Goal: Task Accomplishment & Management: Use online tool/utility

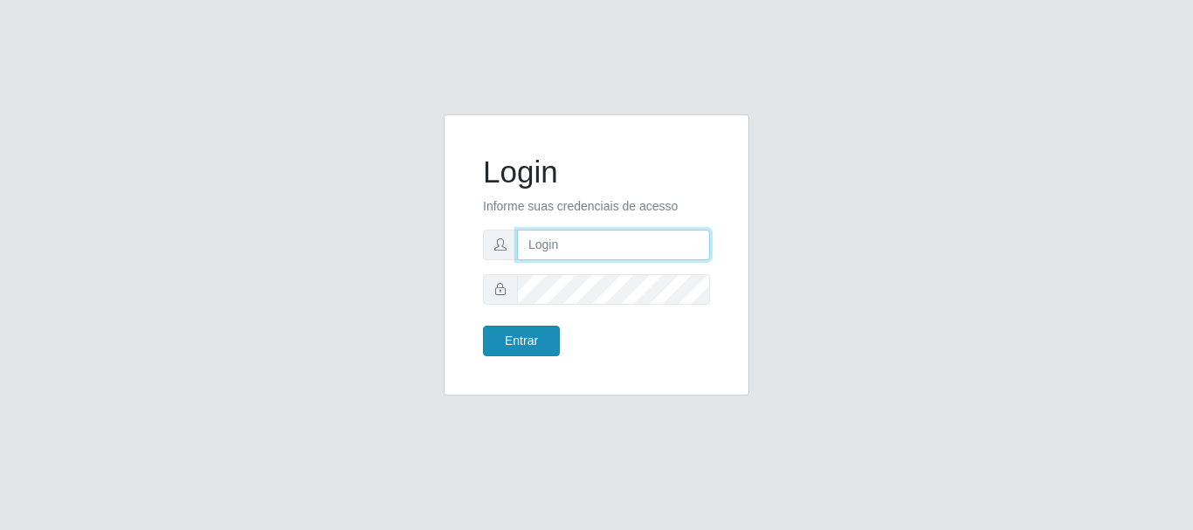
type input "elvis@casatudo"
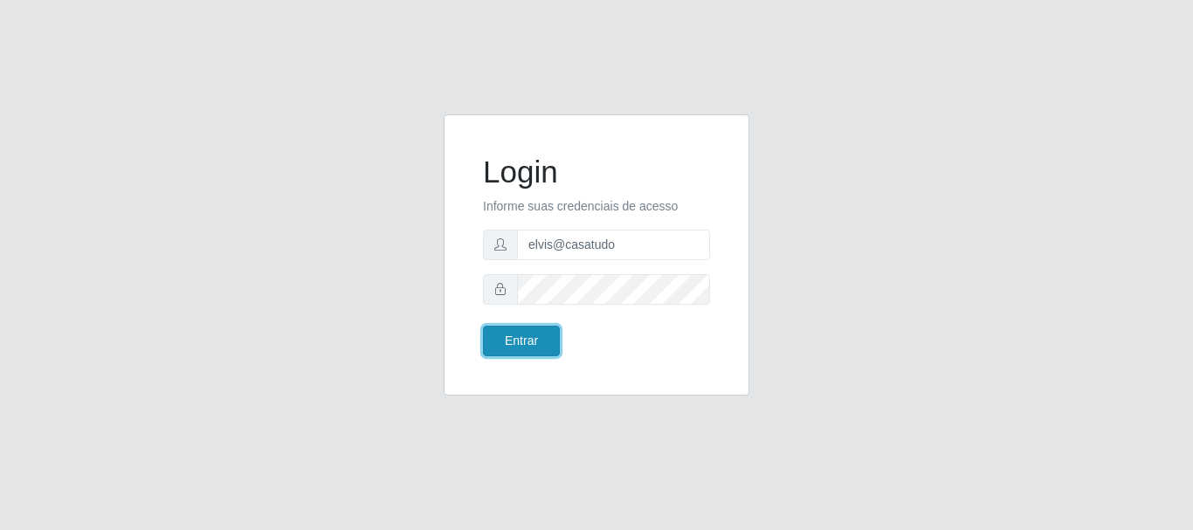
click at [517, 348] on button "Entrar" at bounding box center [521, 341] width 77 height 31
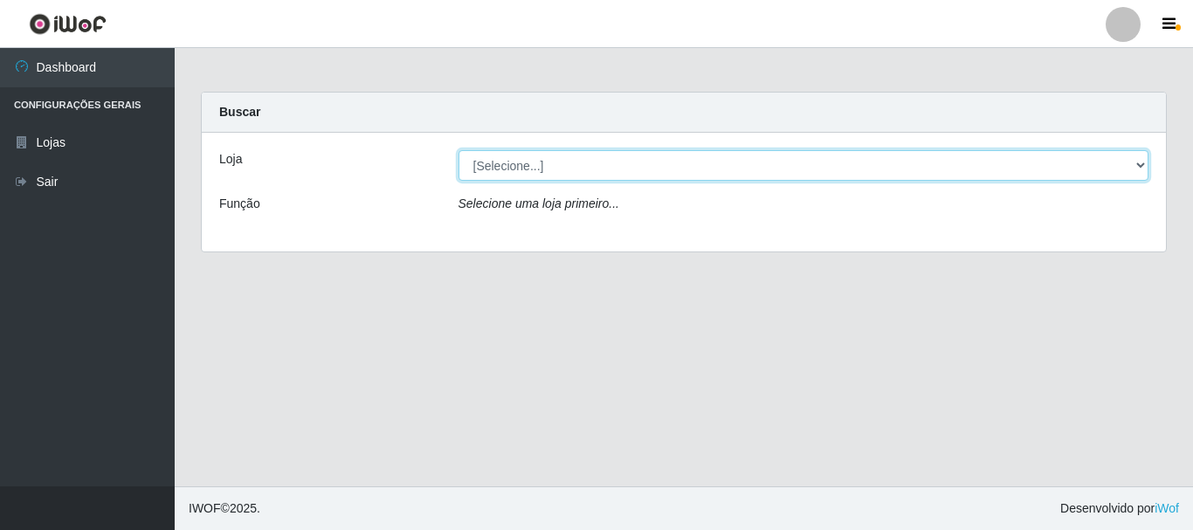
click at [1146, 163] on select "[Selecione...] Casatudo BR" at bounding box center [803, 165] width 691 height 31
select select "197"
click at [458, 150] on select "[Selecione...] Casatudo BR" at bounding box center [803, 165] width 691 height 31
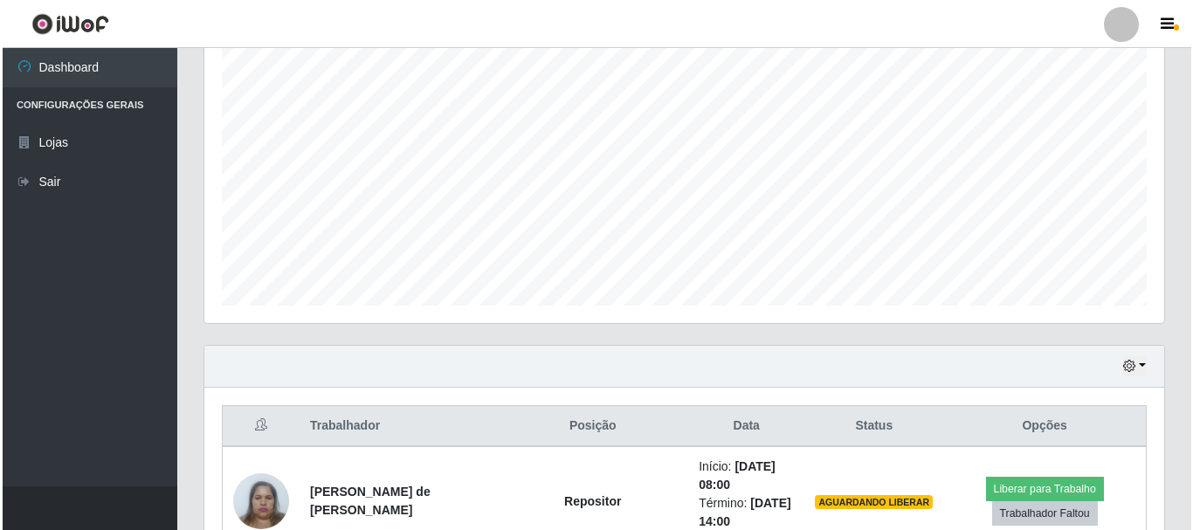
scroll to position [682, 0]
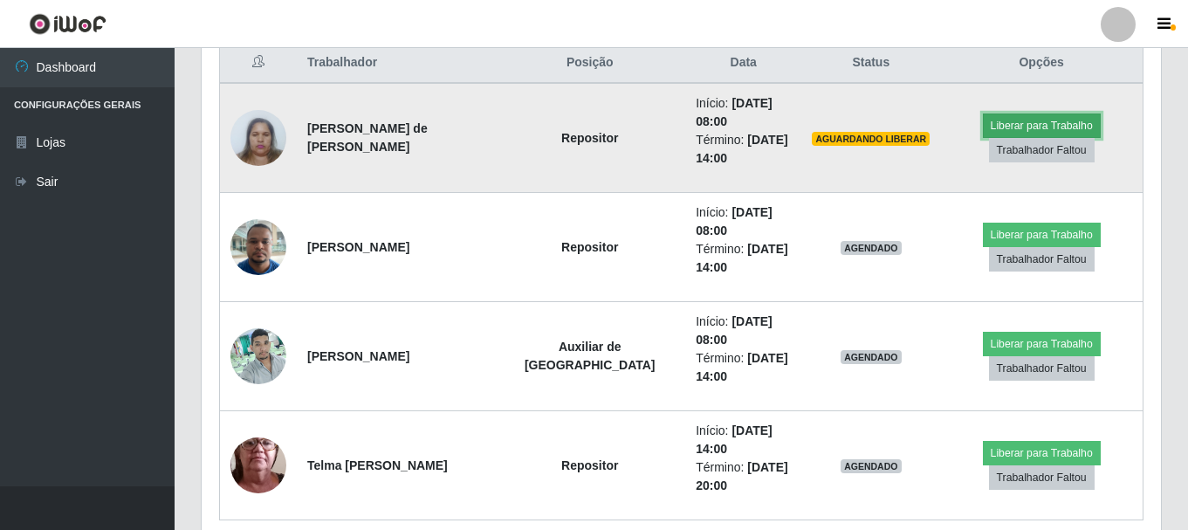
click at [1026, 114] on button "Liberar para Trabalho" at bounding box center [1042, 126] width 118 height 24
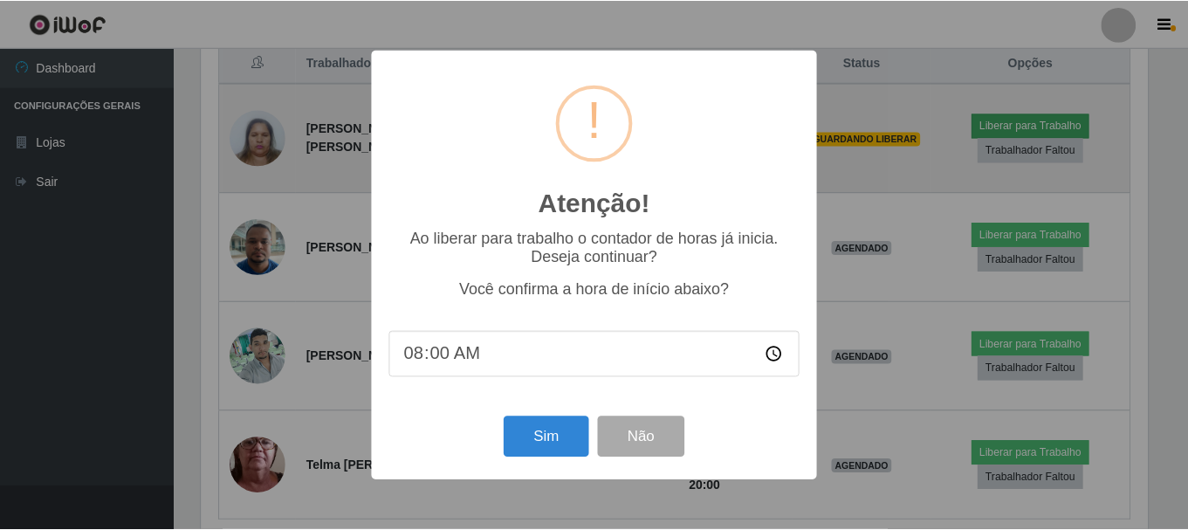
scroll to position [362, 951]
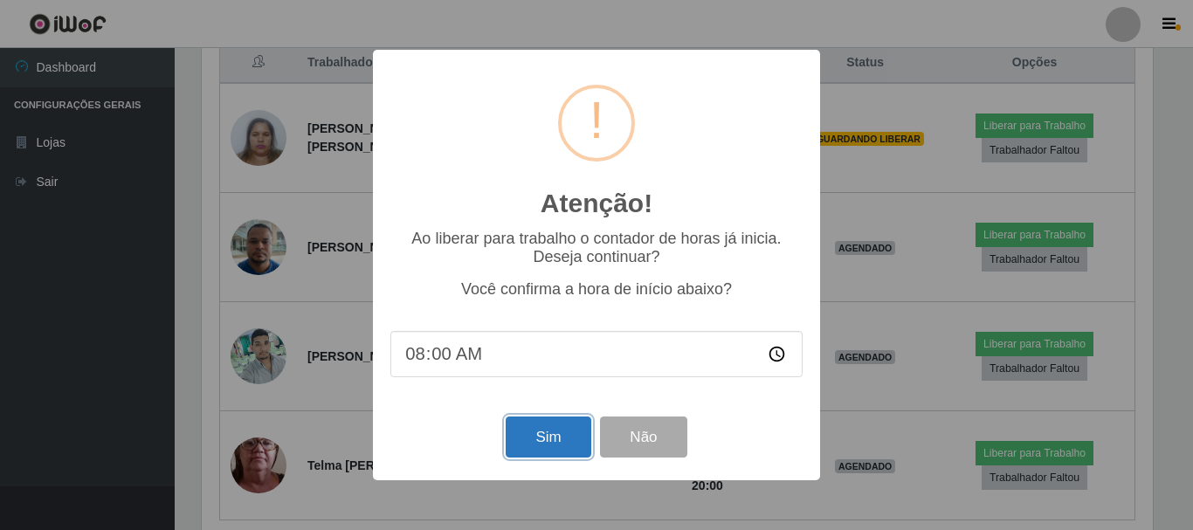
click at [561, 444] on button "Sim" at bounding box center [548, 436] width 85 height 41
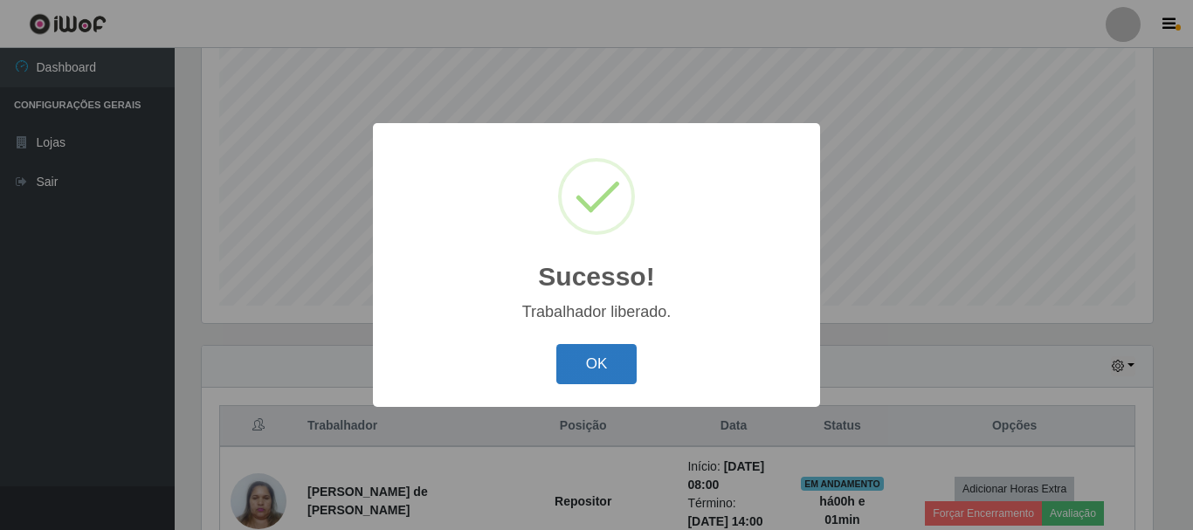
click at [602, 368] on button "OK" at bounding box center [596, 364] width 81 height 41
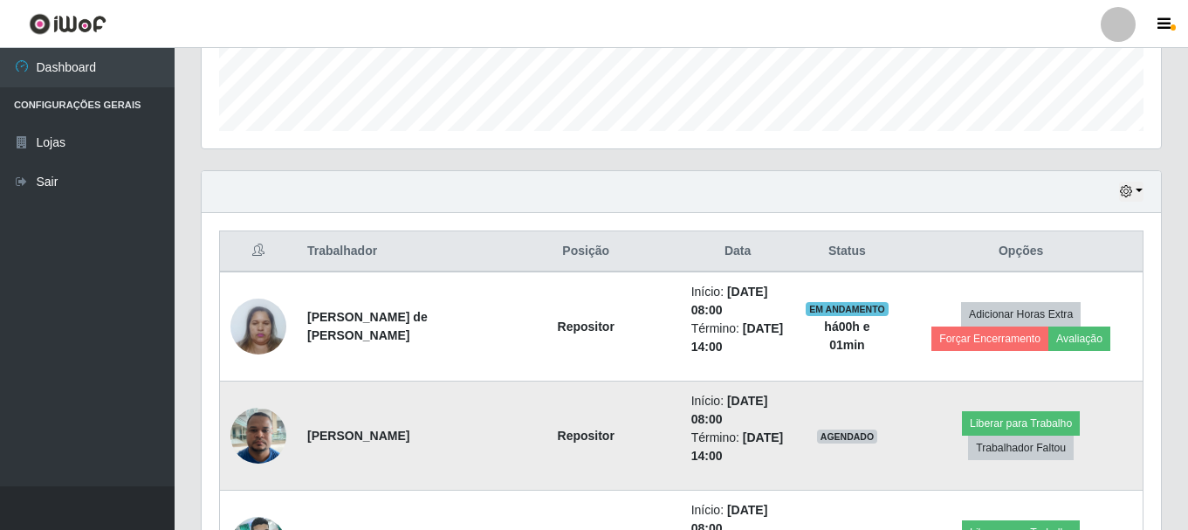
scroll to position [581, 0]
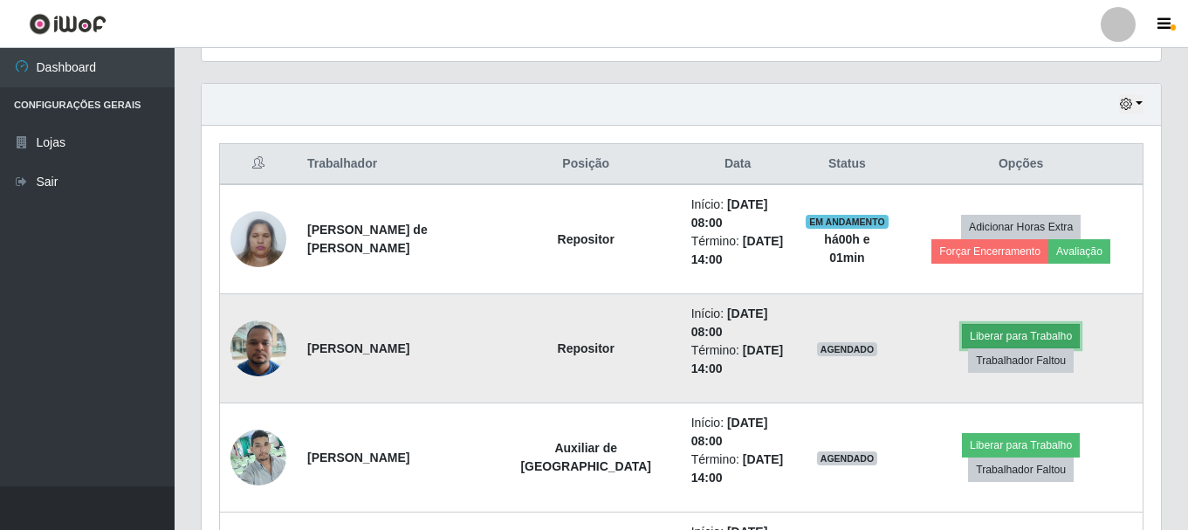
click at [962, 348] on button "Liberar para Trabalho" at bounding box center [1021, 336] width 118 height 24
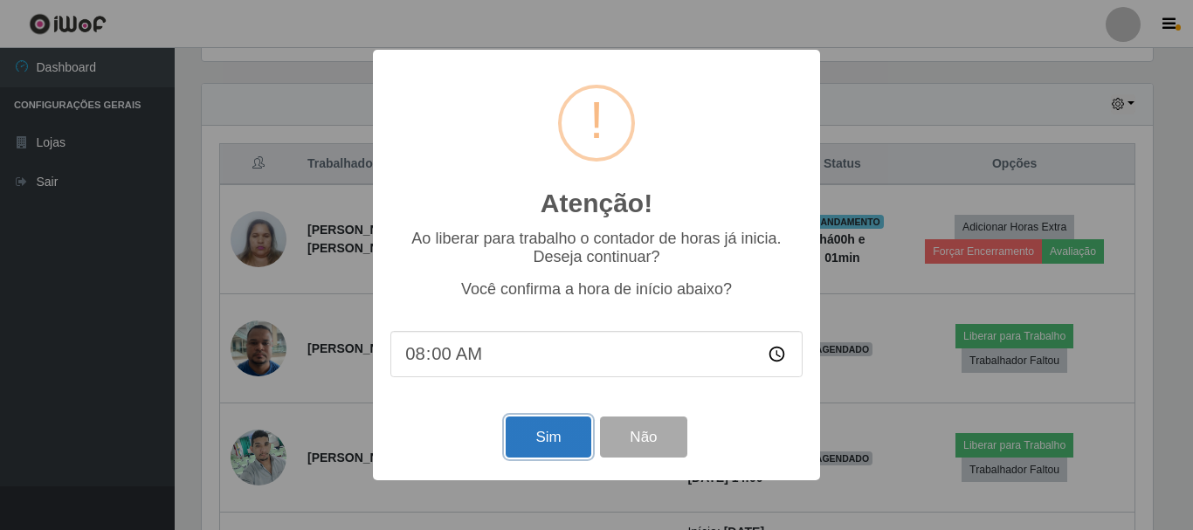
click at [534, 451] on button "Sim" at bounding box center [548, 436] width 85 height 41
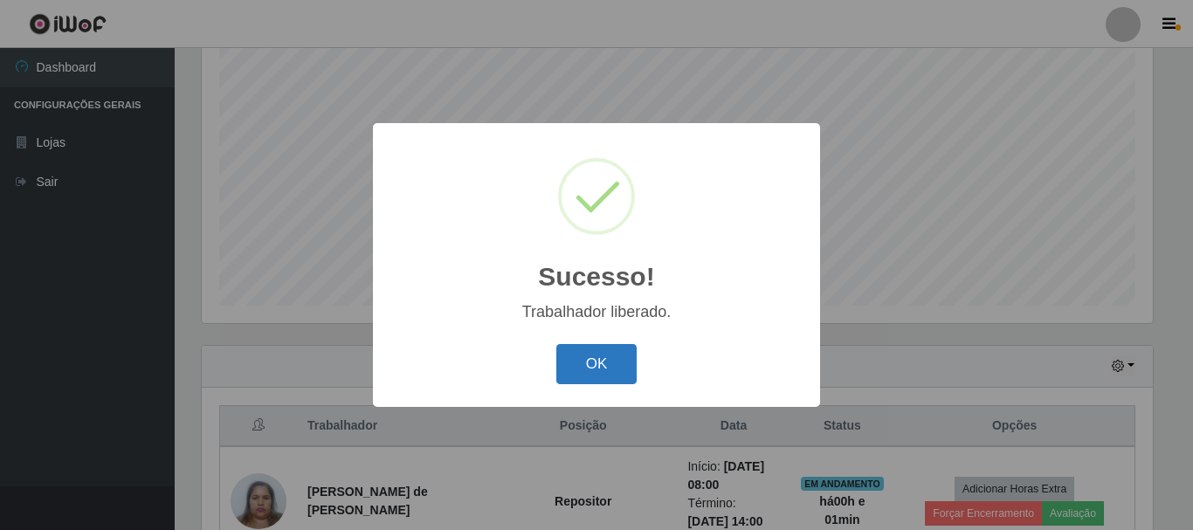
click at [614, 370] on button "OK" at bounding box center [596, 364] width 81 height 41
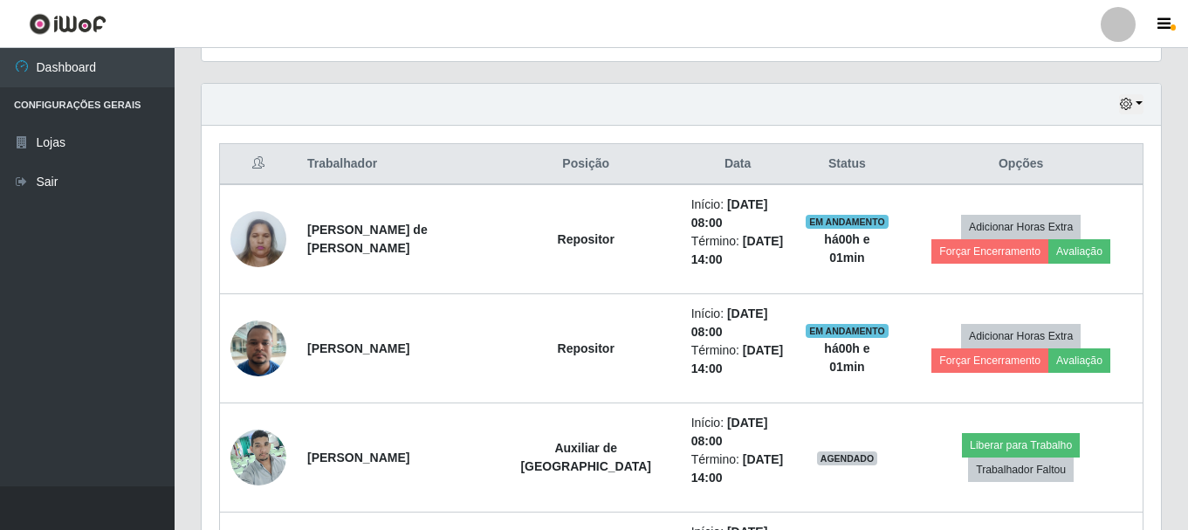
scroll to position [755, 0]
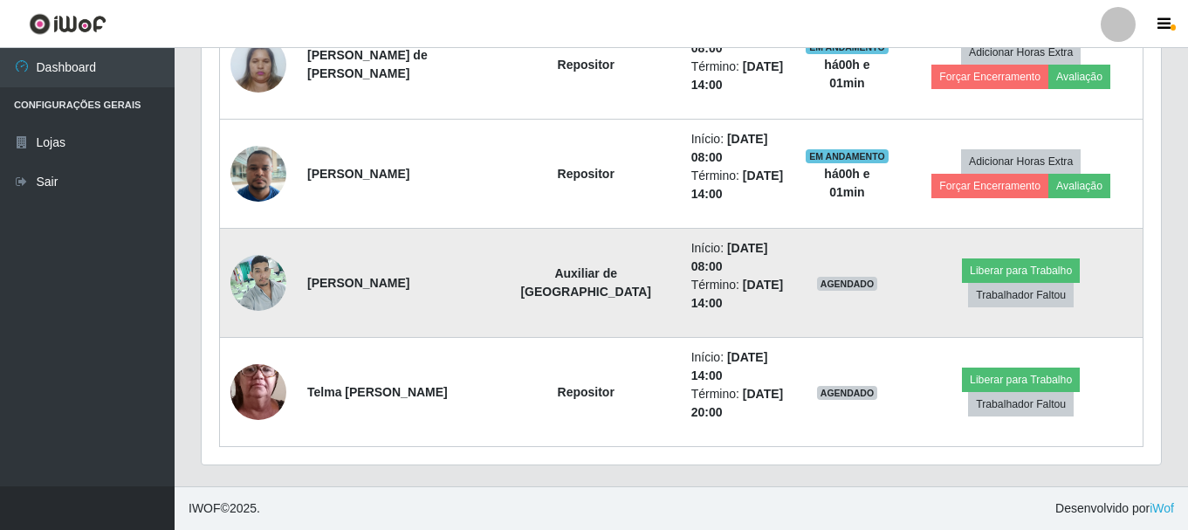
click at [276, 276] on img at bounding box center [259, 282] width 56 height 74
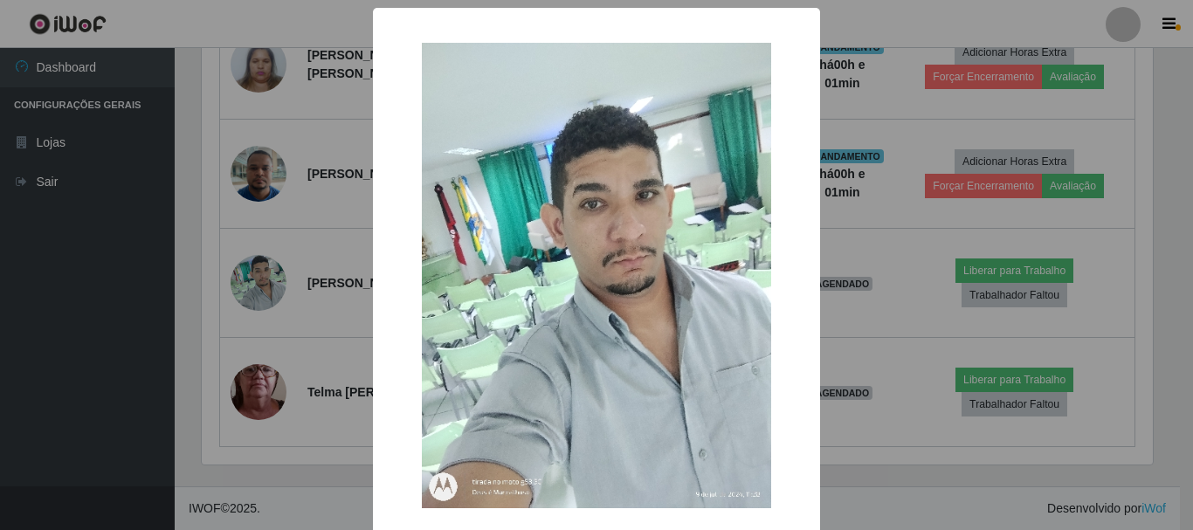
click at [122, 300] on div "× OK Cancel" at bounding box center [596, 265] width 1193 height 530
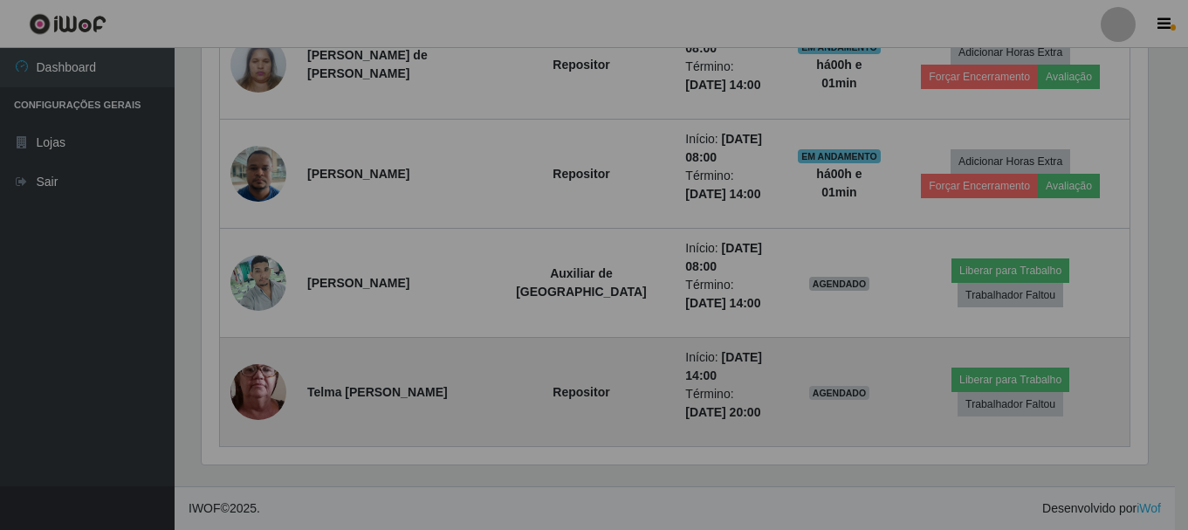
scroll to position [362, 960]
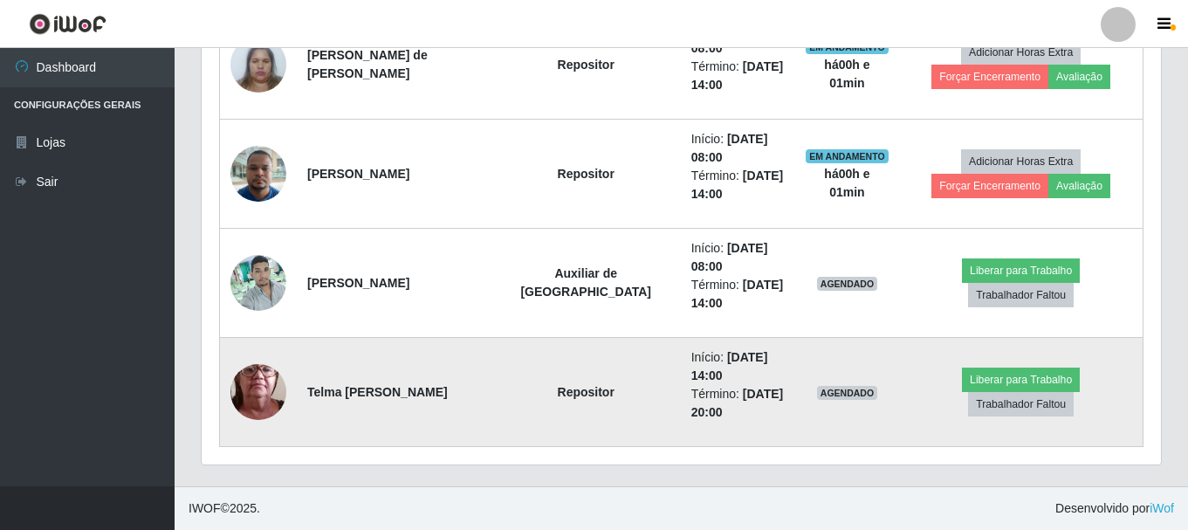
click at [250, 385] on img at bounding box center [259, 392] width 56 height 124
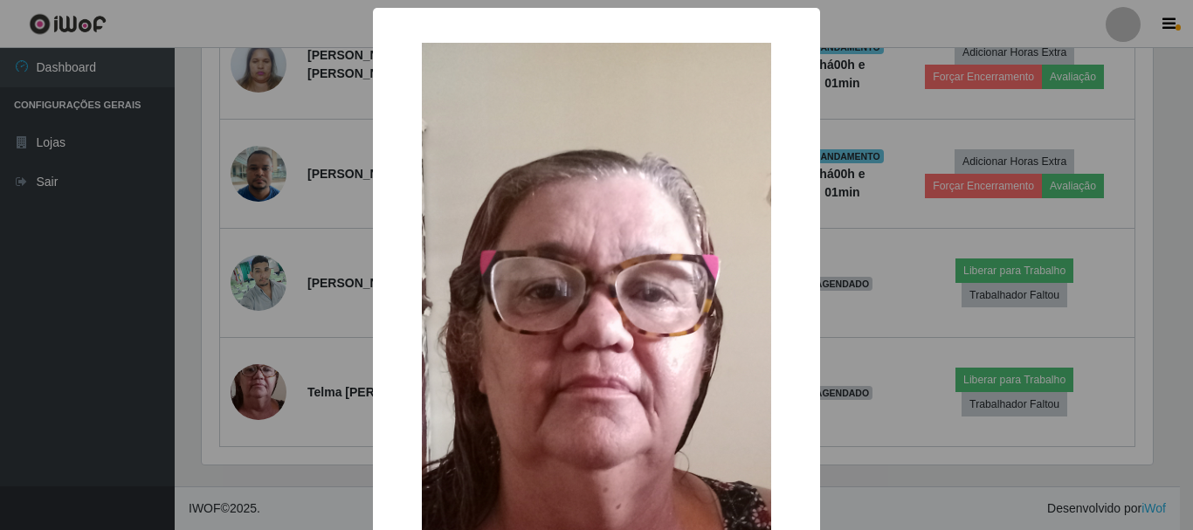
click at [52, 401] on div "× OK Cancel" at bounding box center [596, 265] width 1193 height 530
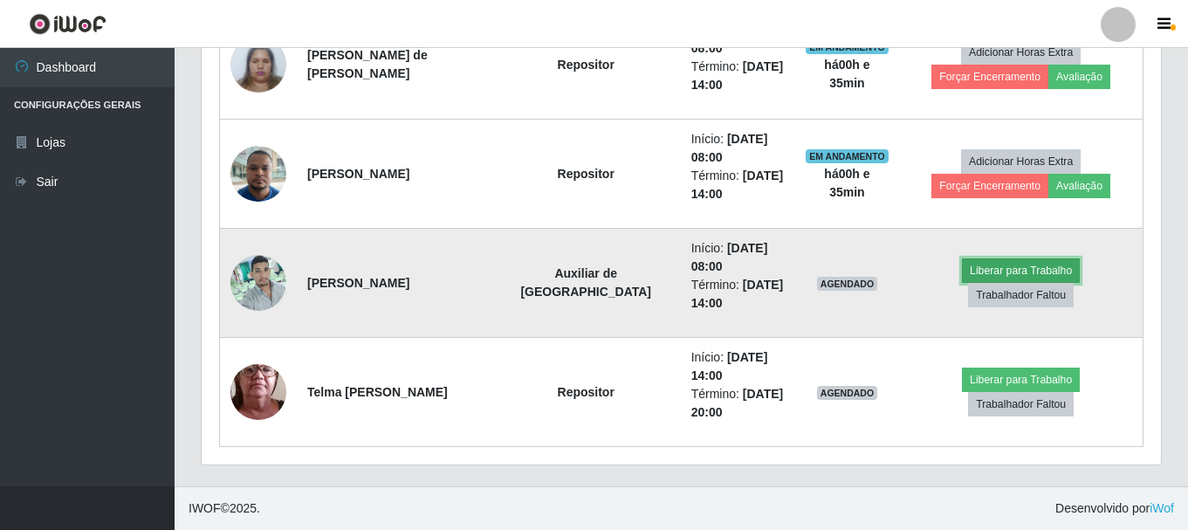
click at [971, 283] on button "Liberar para Trabalho" at bounding box center [1021, 270] width 118 height 24
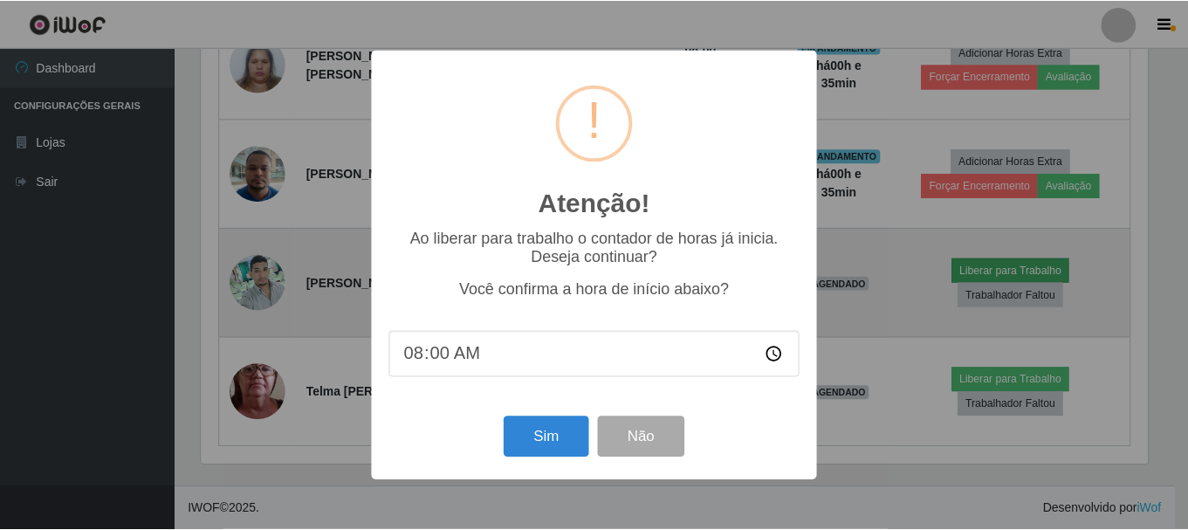
scroll to position [362, 951]
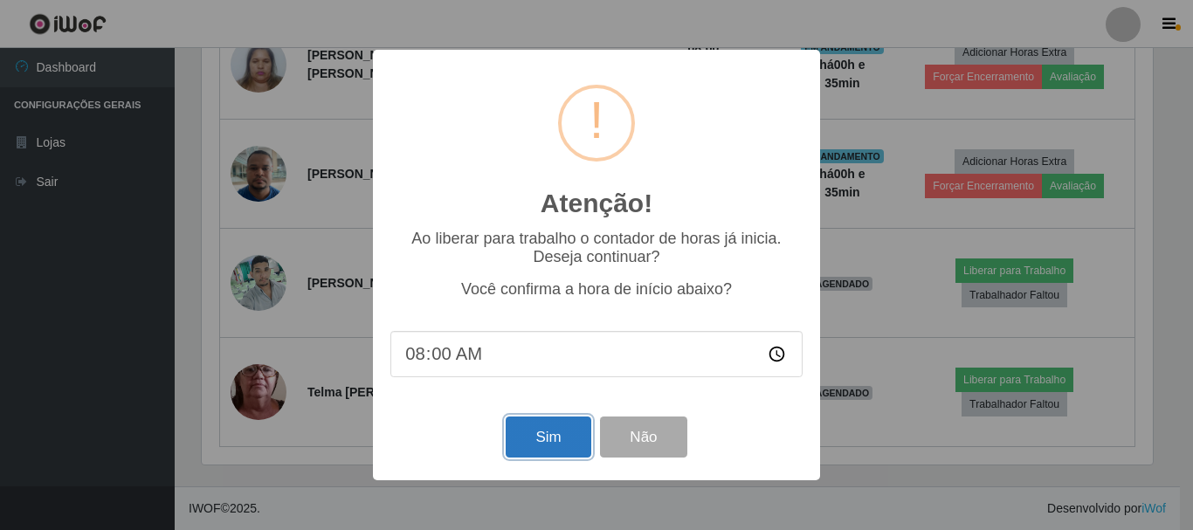
click at [538, 451] on button "Sim" at bounding box center [548, 436] width 85 height 41
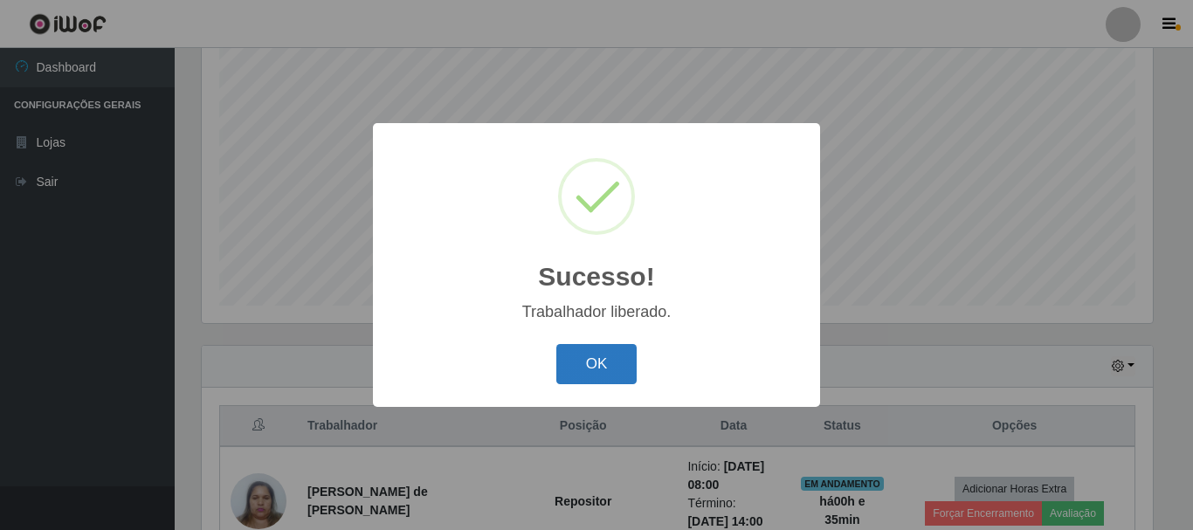
click at [581, 364] on button "OK" at bounding box center [596, 364] width 81 height 41
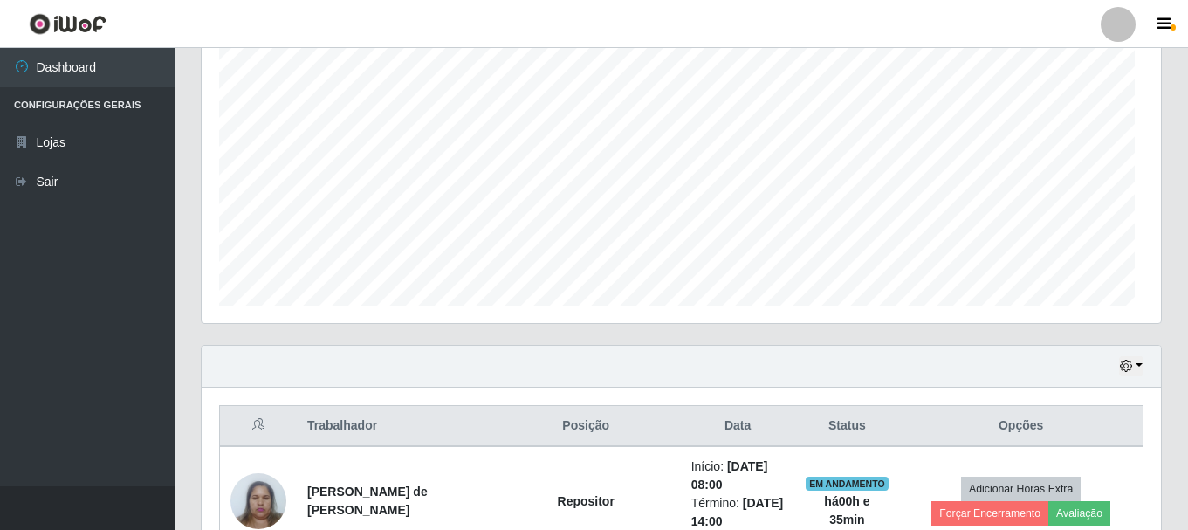
scroll to position [362, 960]
